Goal: Navigation & Orientation: Understand site structure

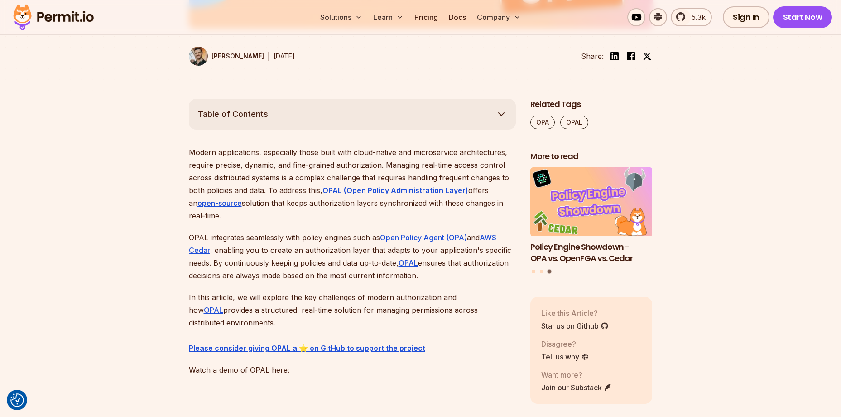
scroll to position [136, 0]
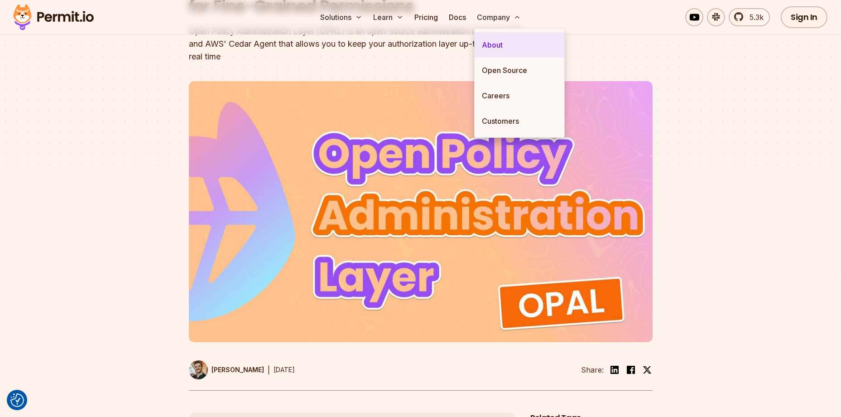
click at [506, 39] on link "About" at bounding box center [520, 44] width 90 height 25
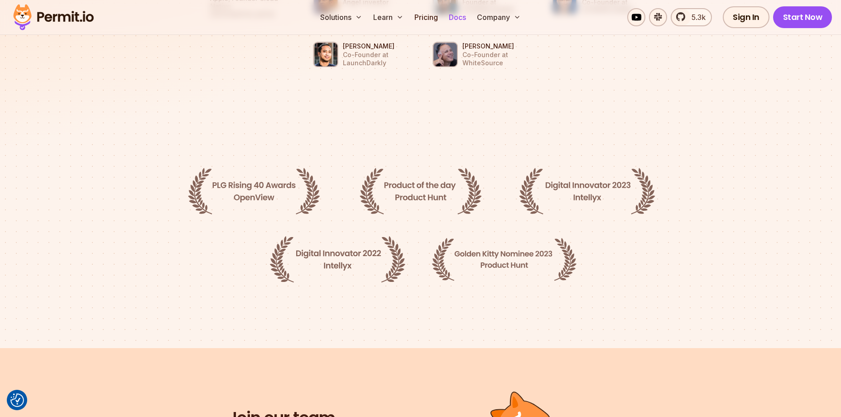
scroll to position [1205, 0]
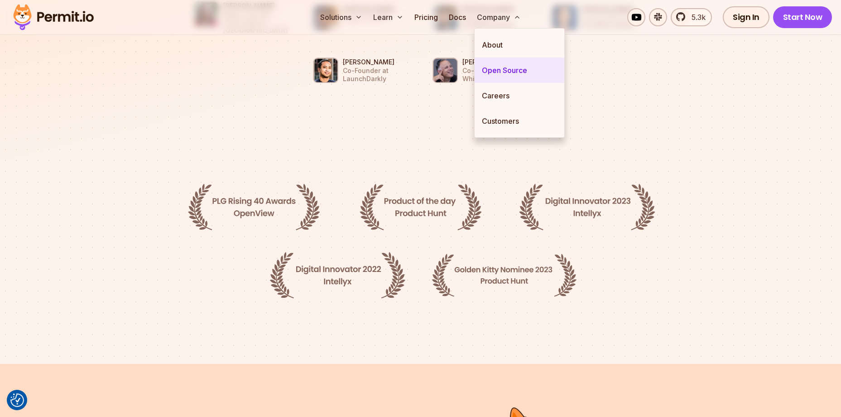
click at [520, 75] on link "Open Source" at bounding box center [520, 70] width 90 height 25
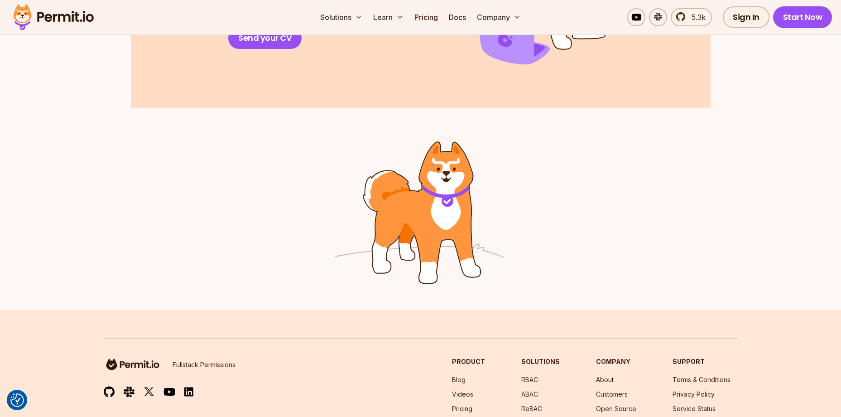
scroll to position [1353, 0]
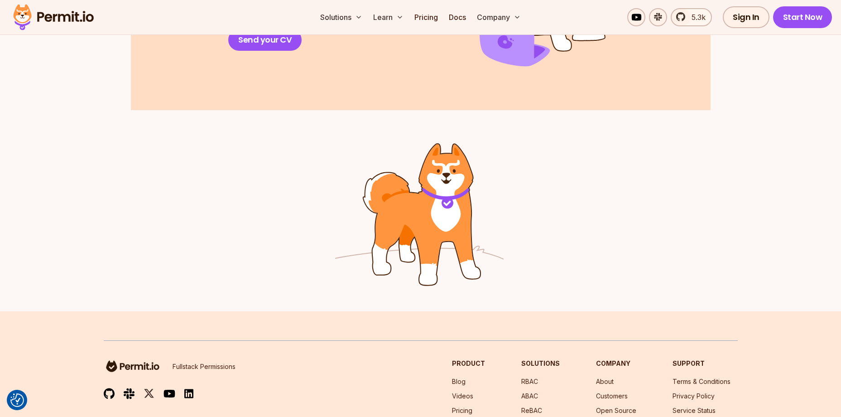
click at [119, 153] on div at bounding box center [420, 210] width 841 height 201
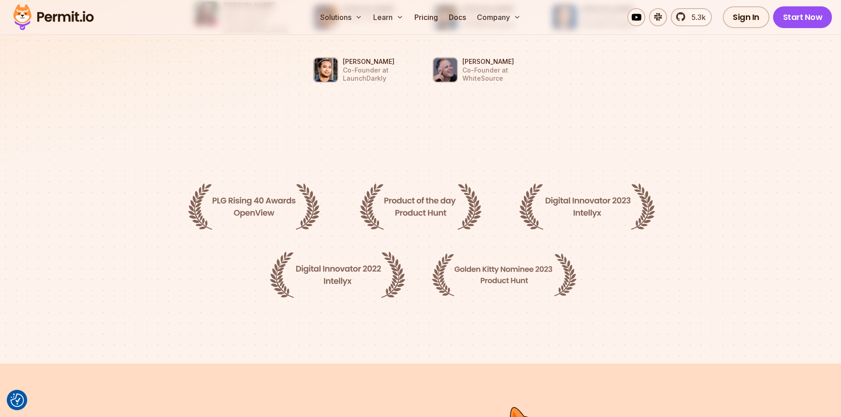
scroll to position [1206, 0]
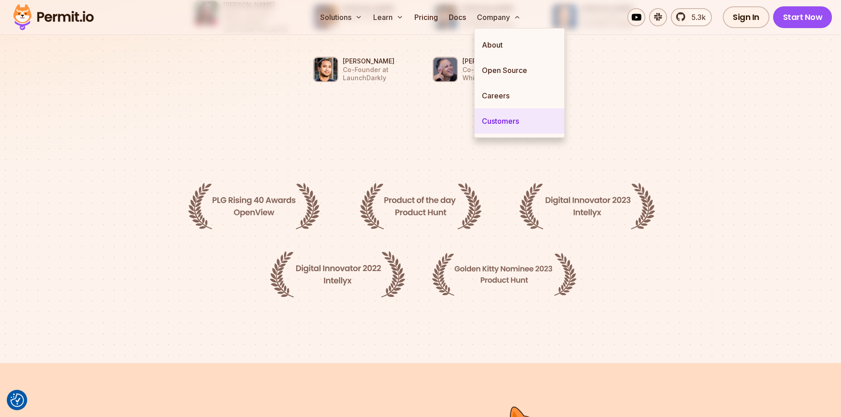
click at [508, 114] on link "Customers" at bounding box center [520, 120] width 90 height 25
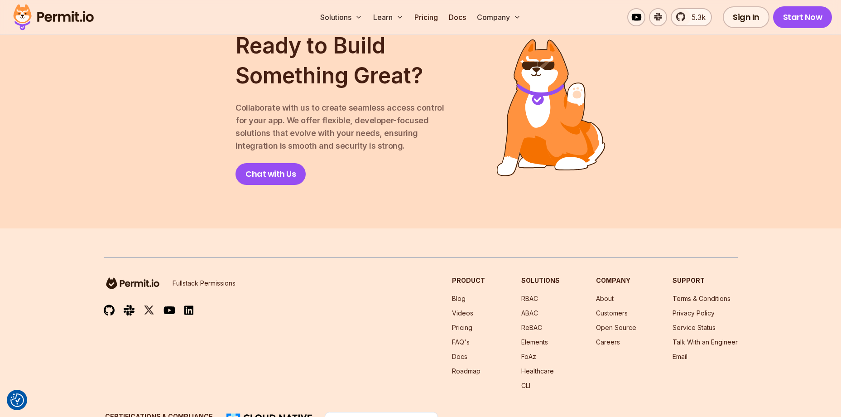
scroll to position [1303, 0]
